Goal: Task Accomplishment & Management: Manage account settings

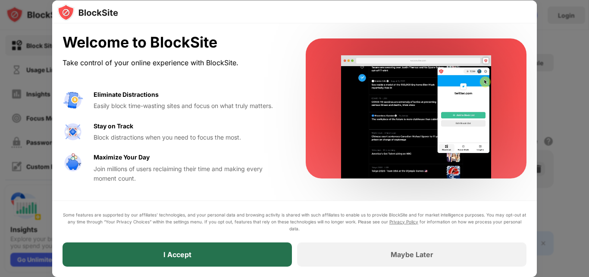
click at [192, 262] on div "I Accept" at bounding box center [178, 254] width 230 height 24
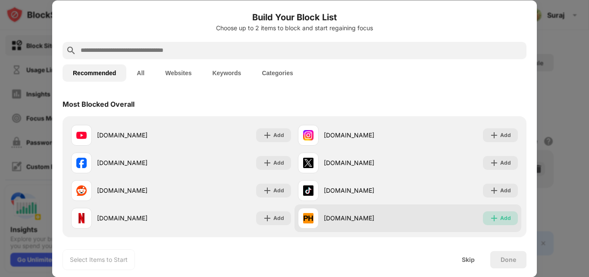
click at [490, 214] on img at bounding box center [494, 218] width 9 height 9
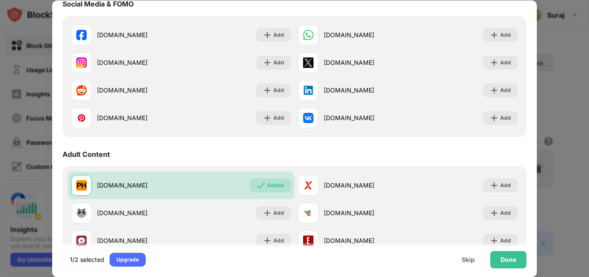
scroll to position [255, 0]
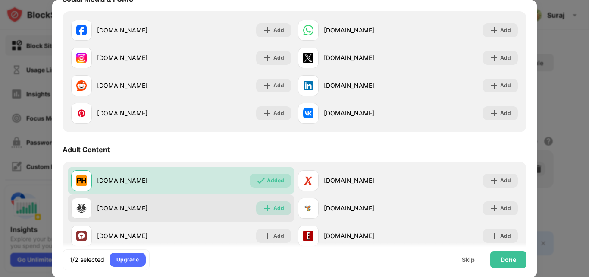
click at [274, 210] on div "Add" at bounding box center [279, 208] width 11 height 9
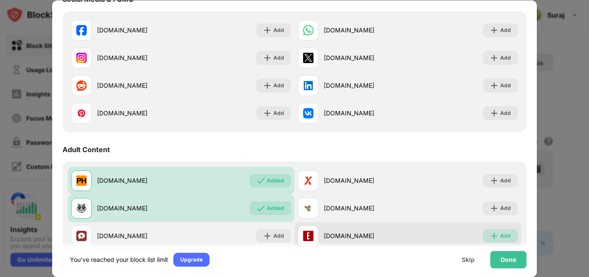
click at [495, 240] on div "Add" at bounding box center [500, 236] width 35 height 14
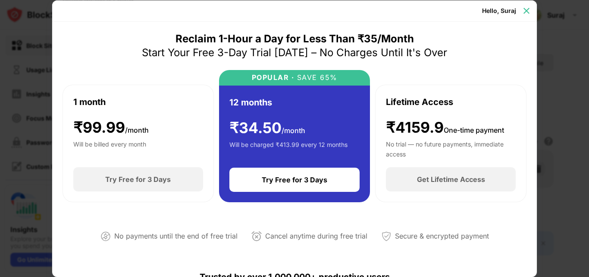
click at [526, 10] on img at bounding box center [527, 10] width 9 height 9
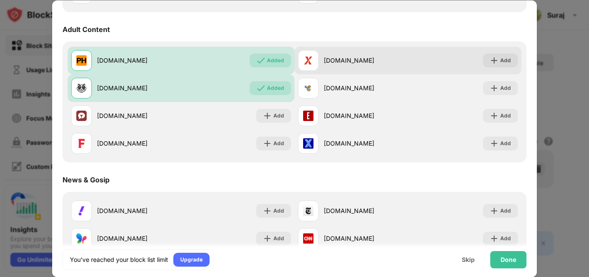
scroll to position [375, 0]
click at [501, 57] on div "Add" at bounding box center [506, 61] width 11 height 9
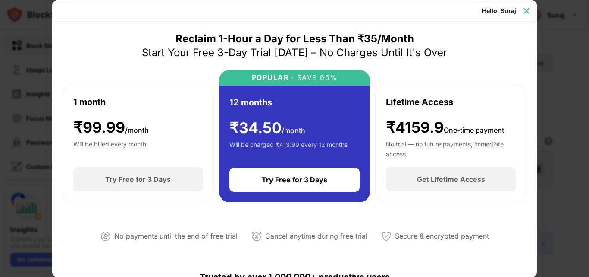
click at [527, 11] on img at bounding box center [527, 10] width 9 height 9
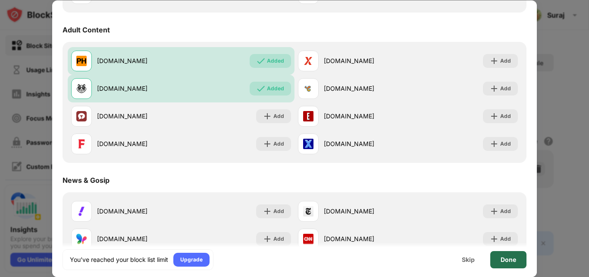
click at [513, 256] on div "Done" at bounding box center [509, 259] width 16 height 7
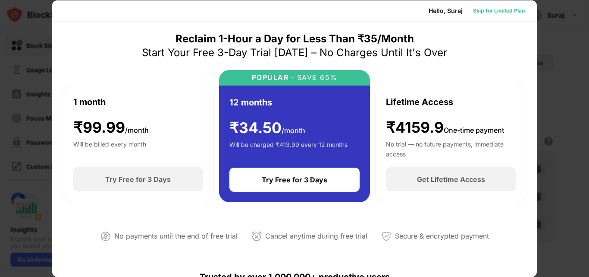
click at [482, 14] on div "Skip for Limited Plan" at bounding box center [499, 10] width 52 height 9
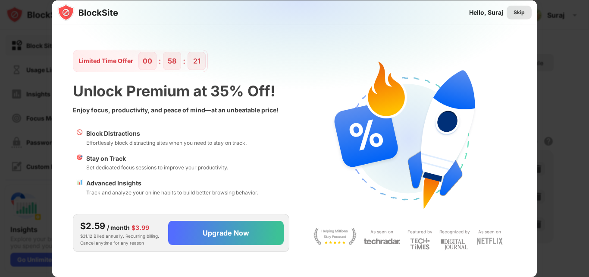
click at [515, 10] on div "Skip" at bounding box center [519, 12] width 11 height 9
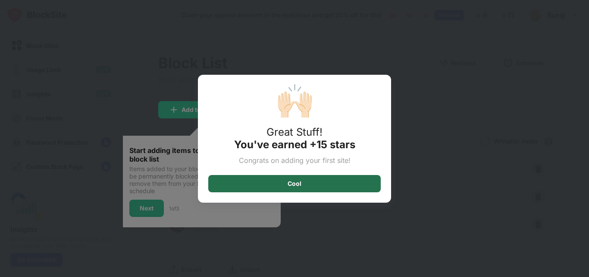
click at [296, 180] on div "Cool" at bounding box center [295, 183] width 14 height 7
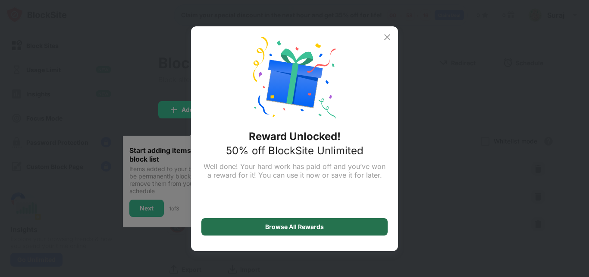
click at [282, 222] on div "Browse All Rewards" at bounding box center [295, 226] width 186 height 17
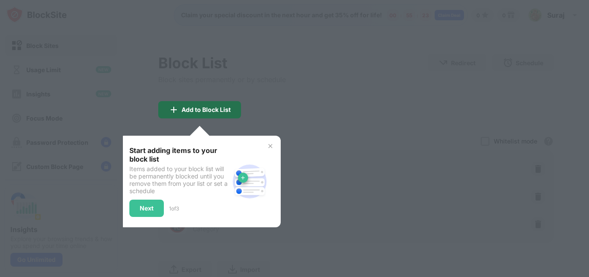
click at [213, 108] on div "Add to Block List" at bounding box center [206, 109] width 49 height 7
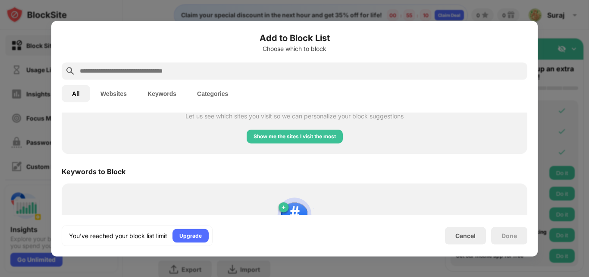
scroll to position [452, 0]
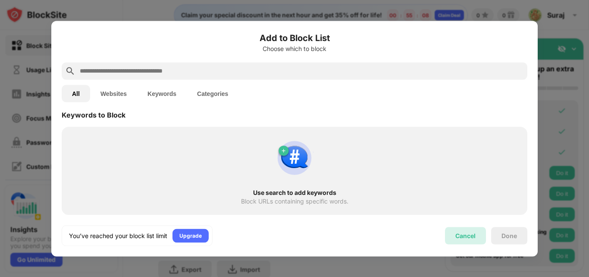
click at [476, 237] on div "Cancel" at bounding box center [465, 235] width 41 height 17
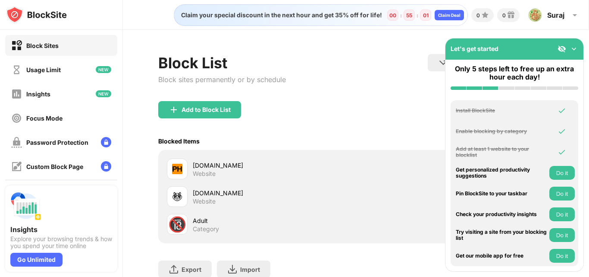
click at [564, 190] on button "Do it" at bounding box center [562, 193] width 25 height 14
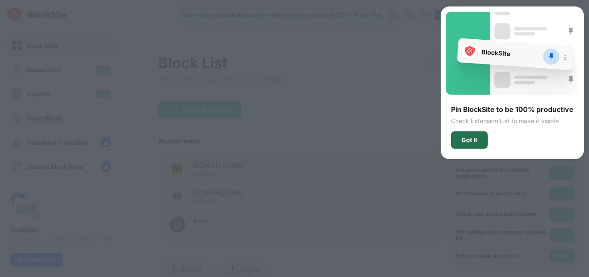
click at [479, 136] on div "Got It" at bounding box center [469, 139] width 37 height 17
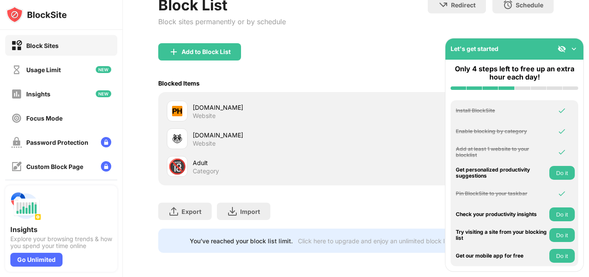
scroll to position [0, 0]
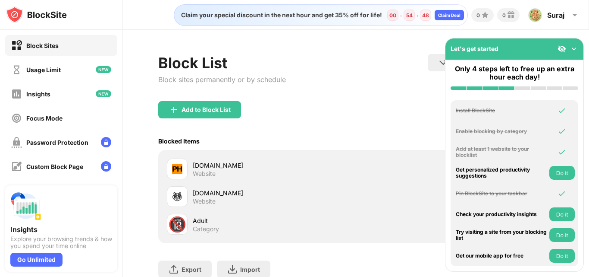
click at [564, 176] on button "Do it" at bounding box center [562, 173] width 25 height 14
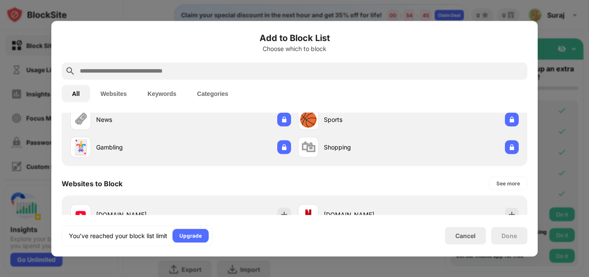
scroll to position [68, 0]
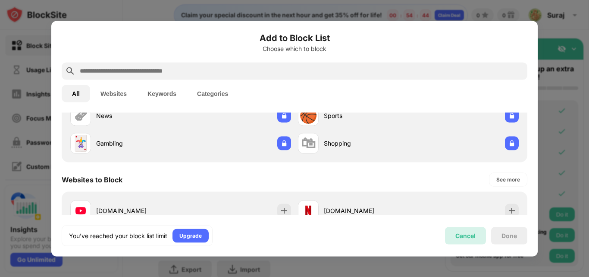
click at [473, 238] on div "Cancel" at bounding box center [466, 235] width 20 height 7
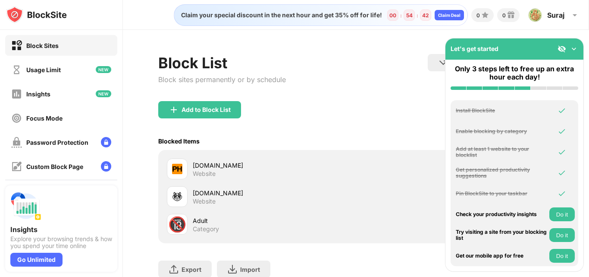
click at [555, 212] on button "Do it" at bounding box center [562, 214] width 25 height 14
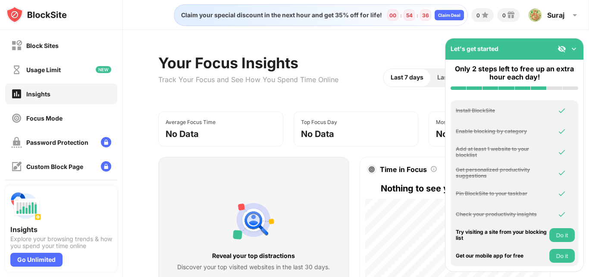
click at [564, 233] on button "Do it" at bounding box center [562, 235] width 25 height 14
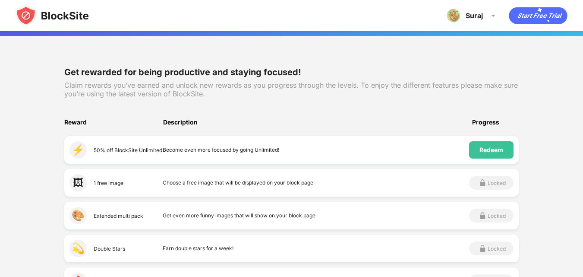
scroll to position [84, 0]
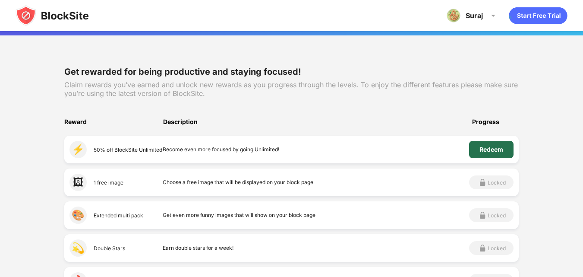
click at [502, 150] on div "Redeem" at bounding box center [491, 149] width 24 height 7
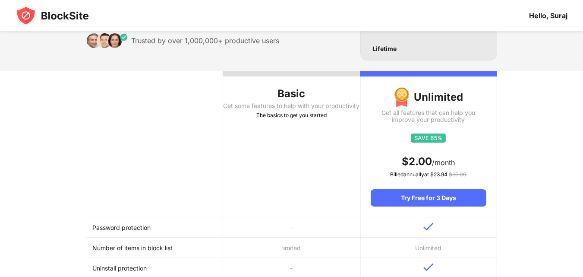
scroll to position [33, 0]
